Goal: Navigation & Orientation: Find specific page/section

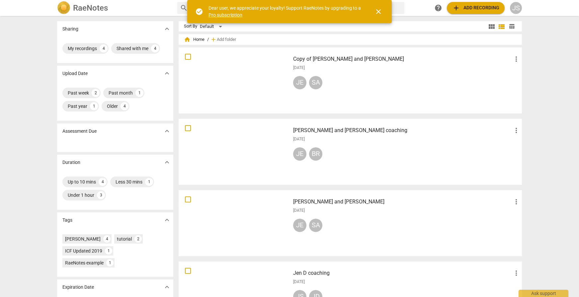
click at [258, 203] on div at bounding box center [234, 222] width 107 height 61
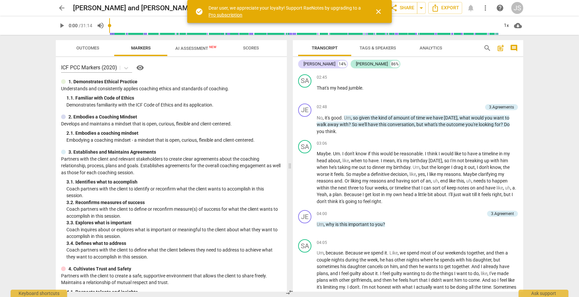
scroll to position [398, 0]
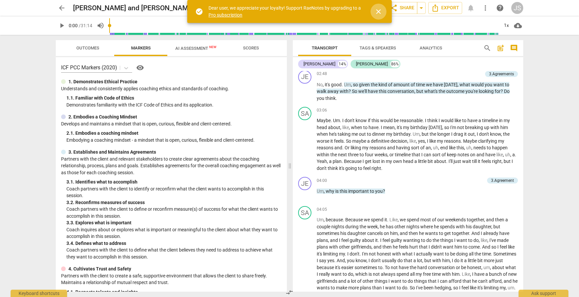
click at [380, 12] on span "close" at bounding box center [378, 12] width 8 height 8
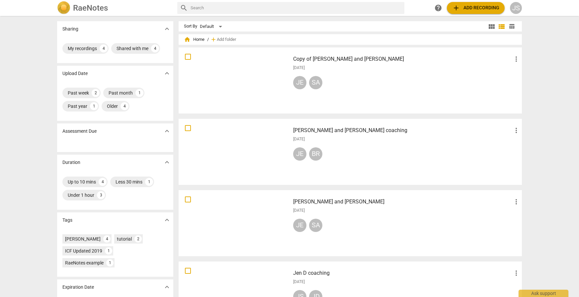
click at [257, 75] on div at bounding box center [234, 80] width 107 height 61
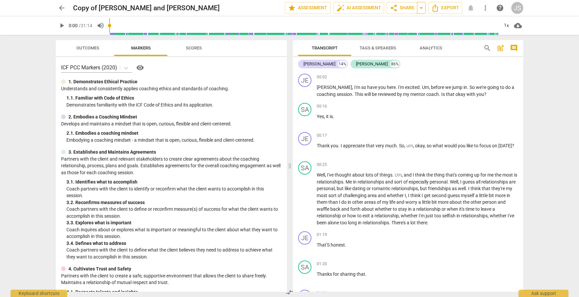
click at [423, 9] on span "arrow_drop_down" at bounding box center [421, 8] width 8 height 8
click at [556, 56] on div "arrow_back Copy of [PERSON_NAME] and [PERSON_NAME] edit star Assessment auto_fi…" at bounding box center [289, 148] width 579 height 297
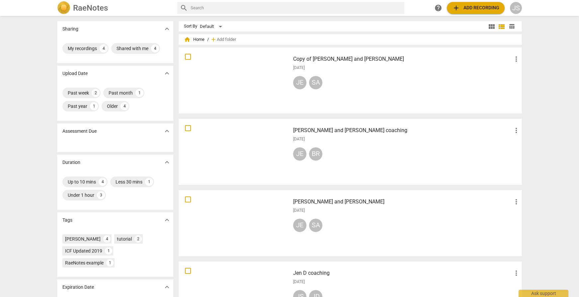
click at [259, 222] on div at bounding box center [234, 222] width 107 height 61
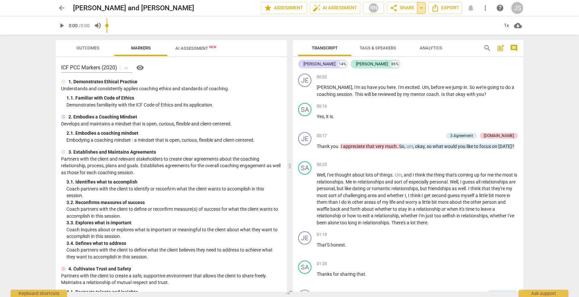
click at [422, 7] on span "arrow_drop_down" at bounding box center [421, 8] width 8 height 8
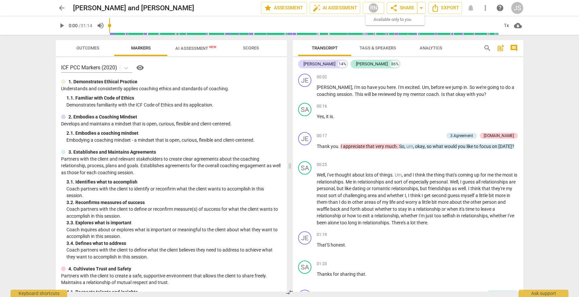
click at [565, 88] on div "arrow_back [PERSON_NAME] and [PERSON_NAME] edit star Assessment auto_fix_high A…" at bounding box center [289, 148] width 579 height 297
